Goal: Information Seeking & Learning: Learn about a topic

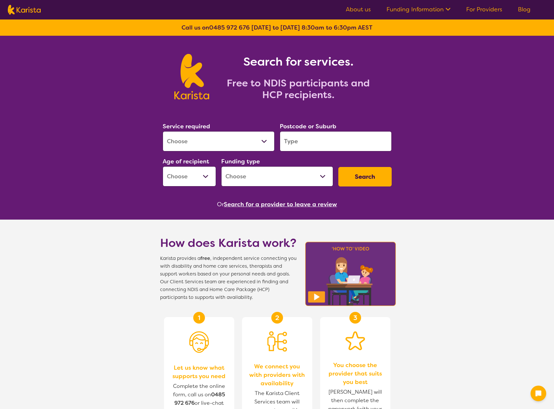
click at [259, 141] on select "Allied Health Assistant Assessment ([MEDICAL_DATA] or [MEDICAL_DATA]) Behaviour…" at bounding box center [219, 141] width 112 height 20
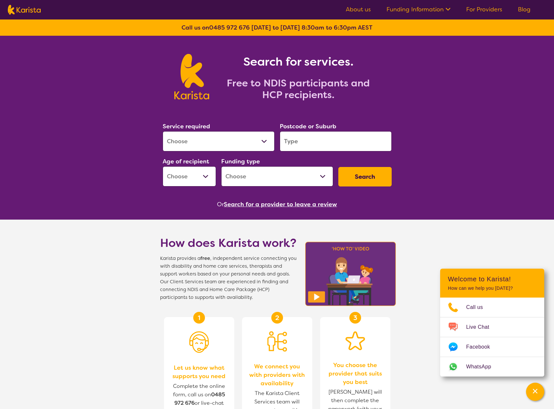
select select "Behaviour support"
click at [163, 131] on select "Allied Health Assistant Assessment ([MEDICAL_DATA] or [MEDICAL_DATA]) Behaviour…" at bounding box center [219, 141] width 112 height 20
select select "NDIS"
click at [314, 142] on input "search" at bounding box center [336, 141] width 112 height 20
click at [299, 140] on input "search" at bounding box center [336, 141] width 112 height 20
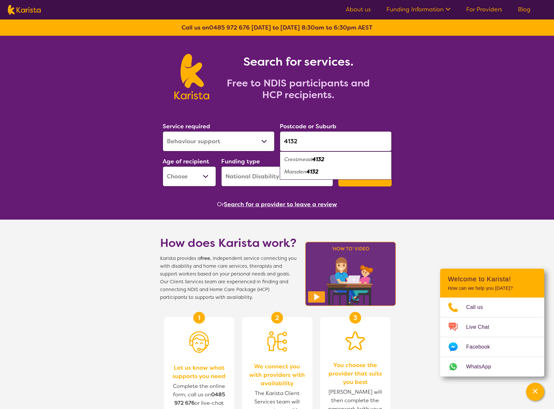
type input "4132"
click at [305, 174] on em "Marsden" at bounding box center [295, 171] width 22 height 7
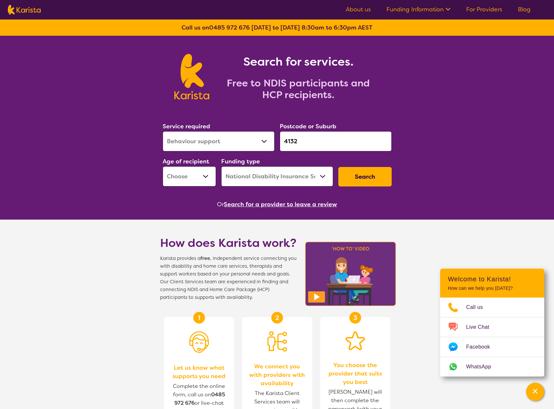
click at [206, 178] on select "Early Childhood - 0 to 9 Child - 10 to 11 Adolescent - 12 to 17 Adult - 18 to 6…" at bounding box center [189, 176] width 53 height 20
select select "CH"
click at [163, 166] on select "Early Childhood - 0 to 9 Child - 10 to 11 Adolescent - 12 to 17 Adult - 18 to 6…" at bounding box center [189, 176] width 53 height 20
click at [351, 175] on button "Search" at bounding box center [364, 177] width 53 height 20
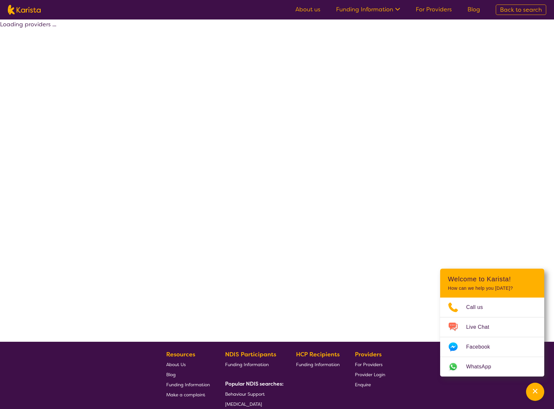
select select "by_score"
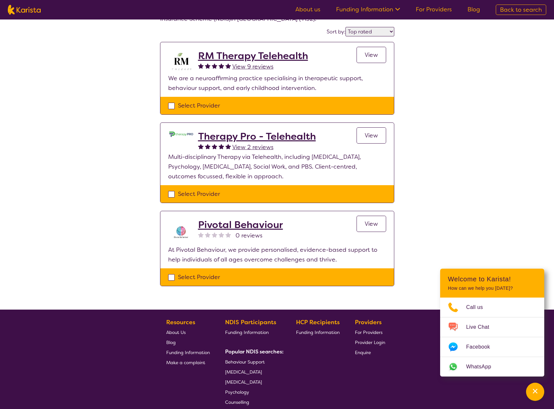
scroll to position [98, 0]
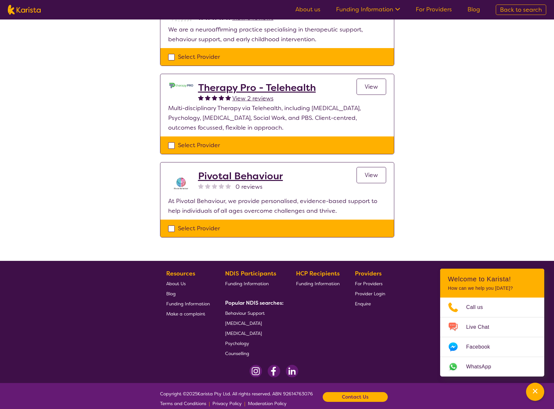
click at [245, 179] on h2 "Pivotal Behaviour" at bounding box center [240, 176] width 85 height 12
